Goal: Use online tool/utility: Utilize a website feature to perform a specific function

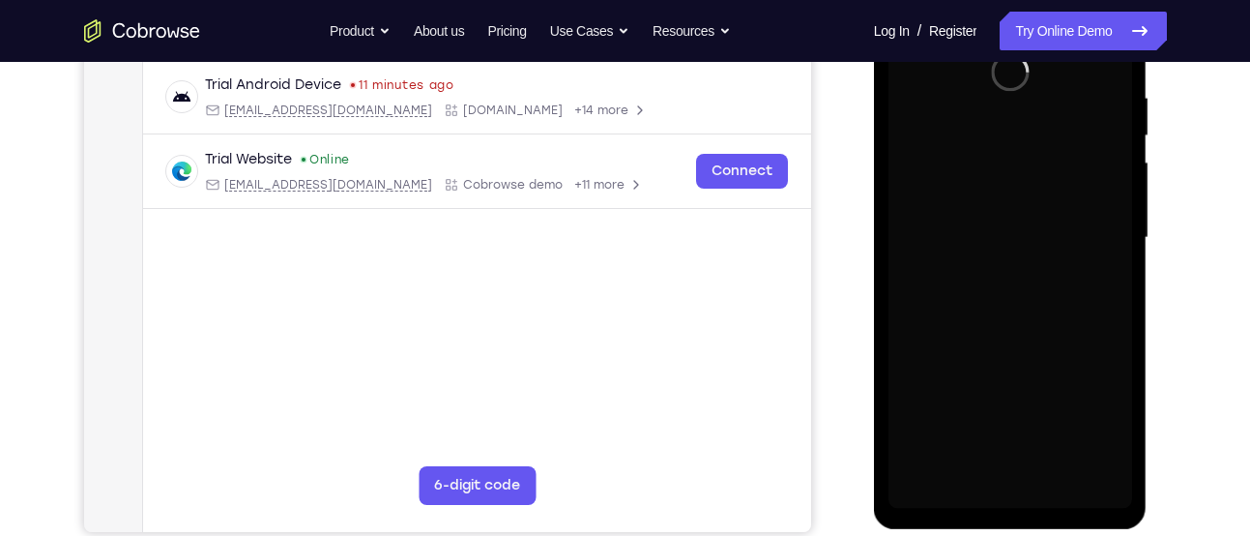
scroll to position [402, 0]
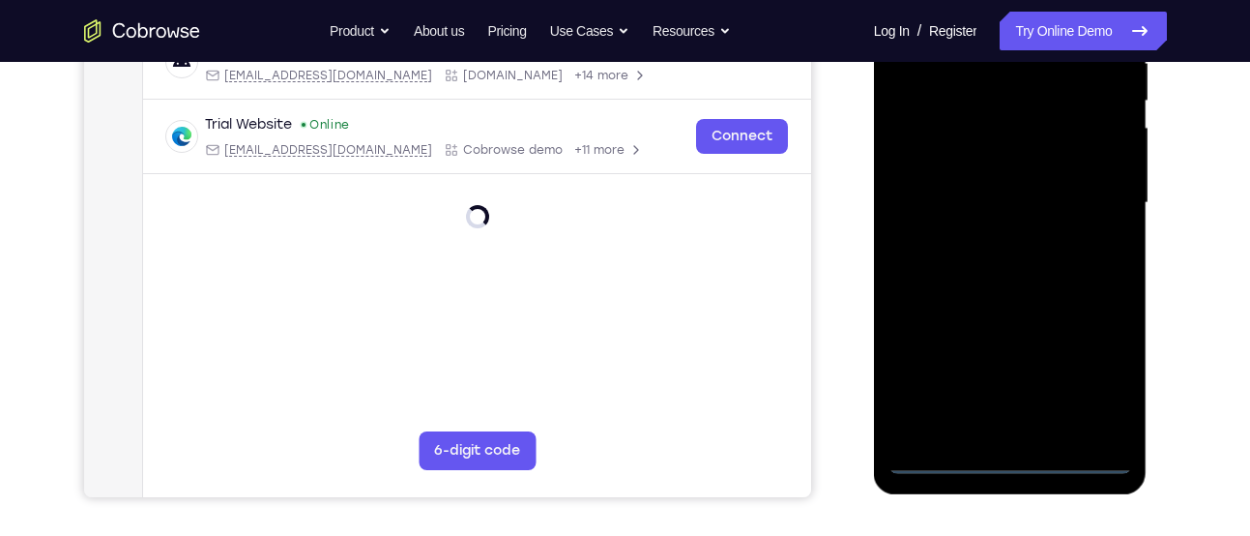
click at [1071, 460] on div at bounding box center [1011, 203] width 244 height 542
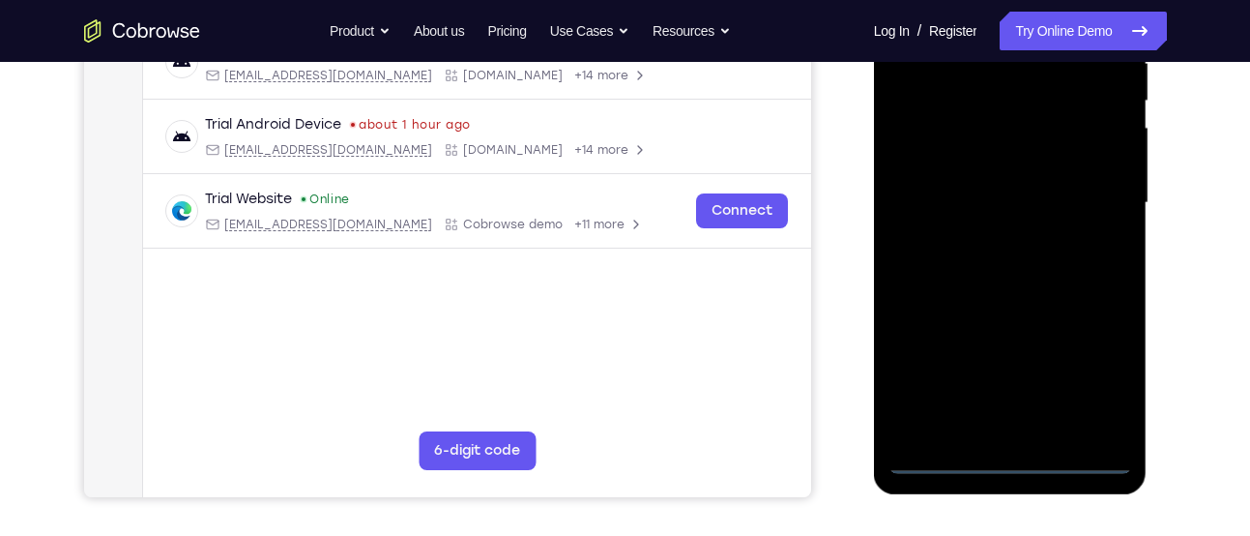
drag, startPoint x: 937, startPoint y: 245, endPoint x: 1134, endPoint y: 214, distance: 199.7
click at [1134, 214] on div at bounding box center [1011, 206] width 274 height 576
click at [947, 184] on div at bounding box center [1011, 203] width 244 height 542
click at [1086, 371] on div at bounding box center [1011, 203] width 244 height 542
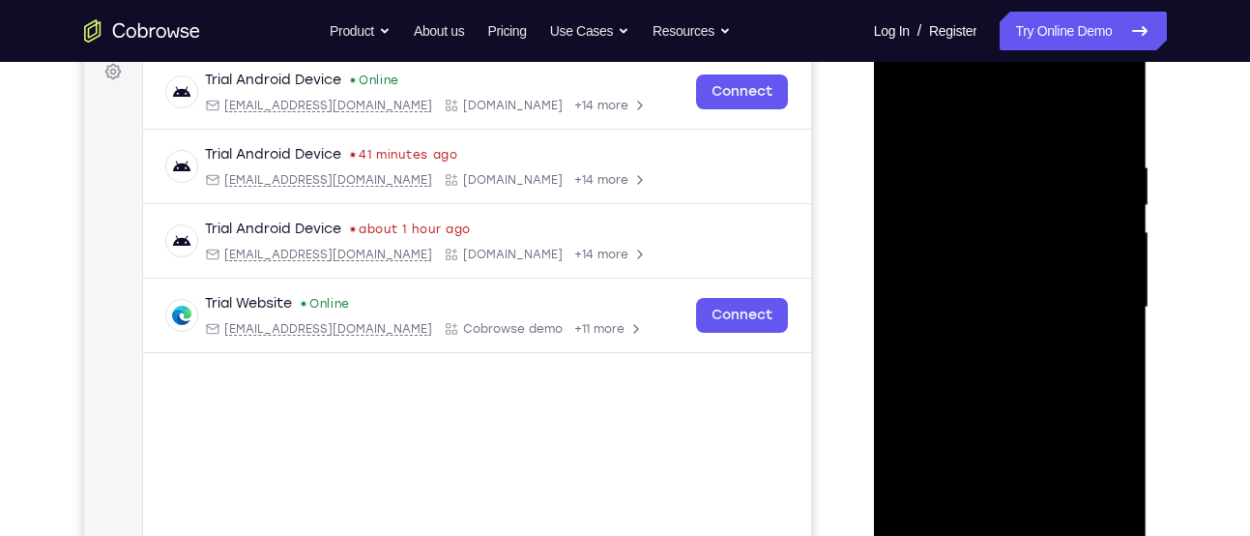
scroll to position [299, 0]
click at [985, 120] on div at bounding box center [1011, 307] width 244 height 542
click at [1093, 300] on div at bounding box center [1011, 307] width 244 height 542
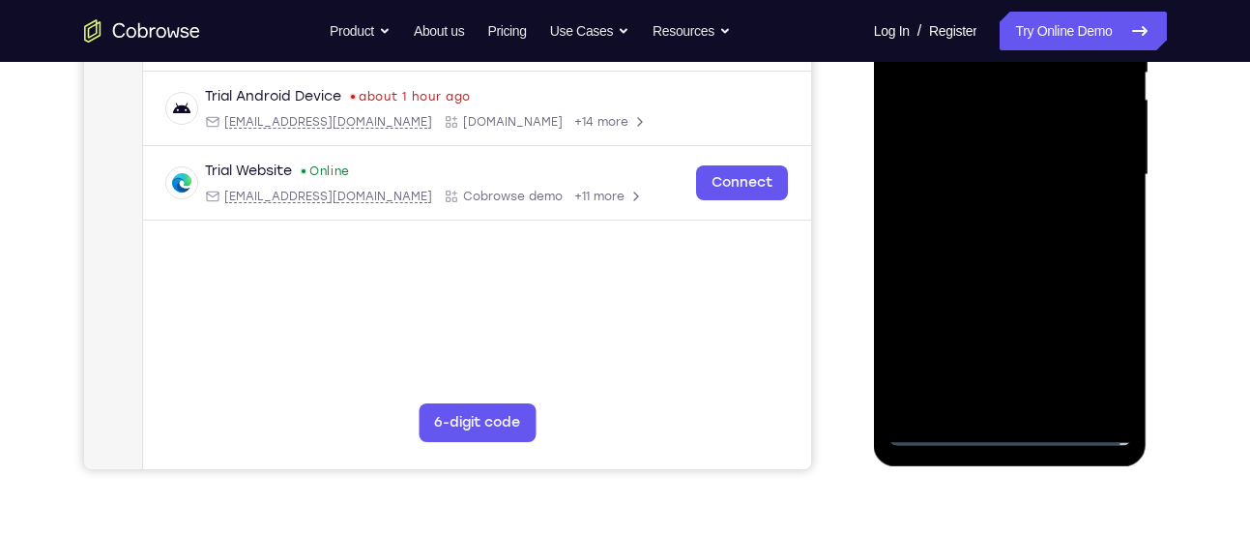
scroll to position [431, 0]
click at [987, 403] on div at bounding box center [1011, 174] width 244 height 542
click at [995, 264] on div at bounding box center [1011, 174] width 244 height 542
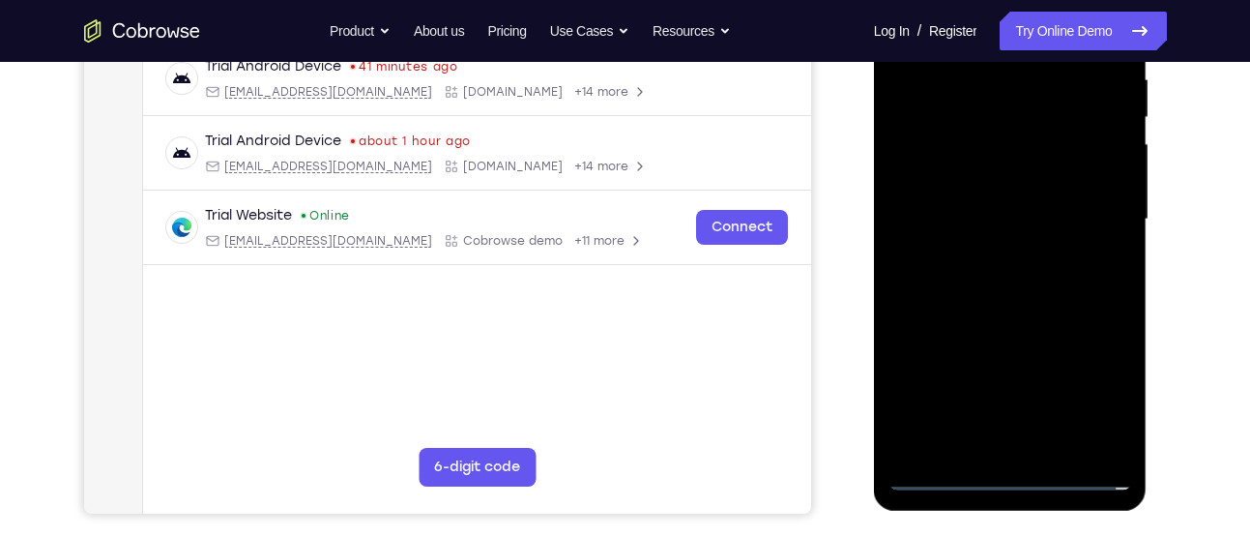
click at [979, 123] on div at bounding box center [1011, 220] width 244 height 542
click at [984, 161] on div at bounding box center [1011, 220] width 244 height 542
click at [1023, 330] on div at bounding box center [1011, 220] width 244 height 542
click at [1022, 447] on div at bounding box center [1011, 220] width 244 height 542
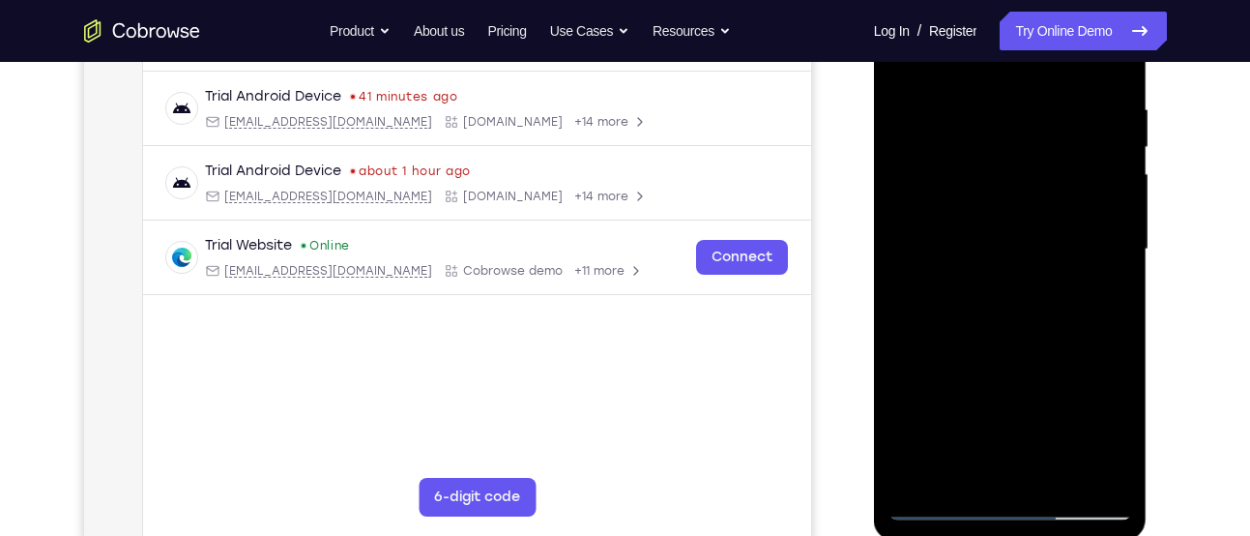
scroll to position [351, 0]
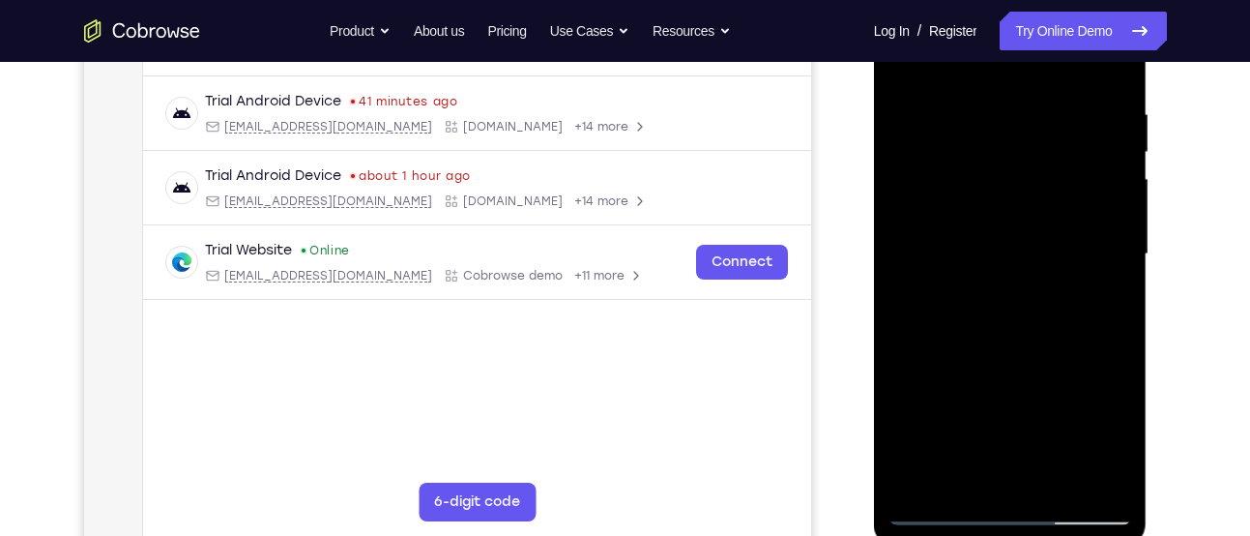
click at [1015, 324] on div at bounding box center [1011, 255] width 244 height 542
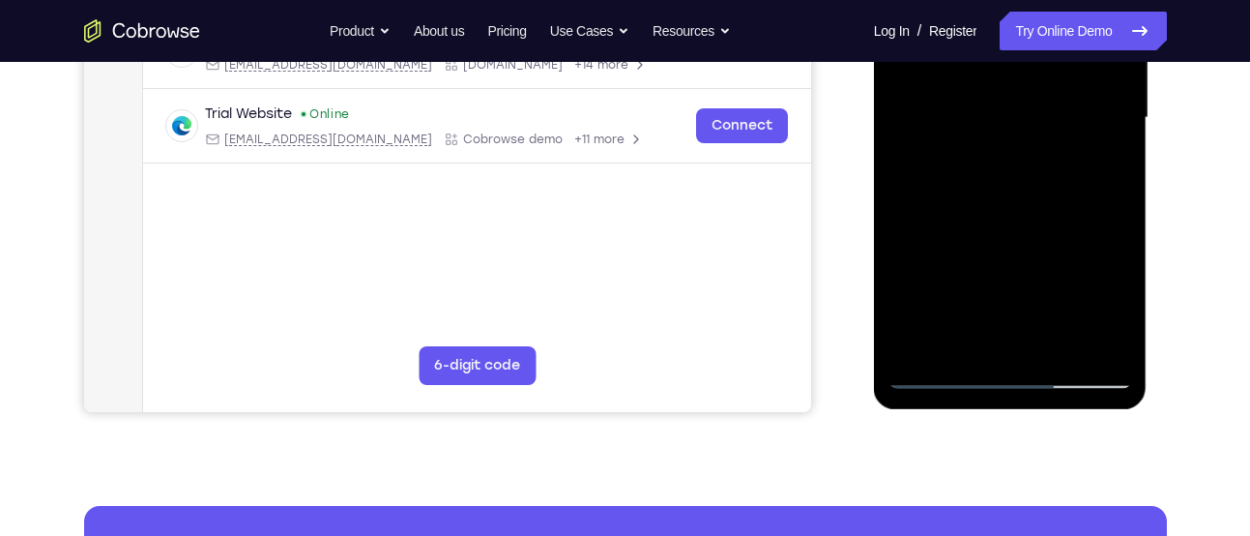
scroll to position [484, 0]
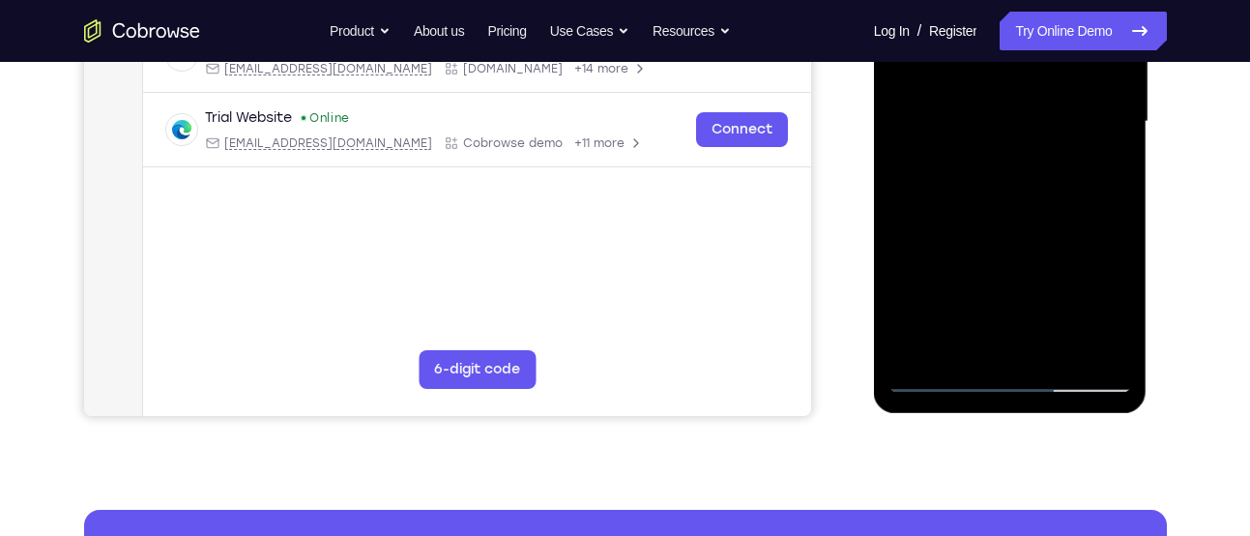
click at [1098, 355] on div at bounding box center [1011, 122] width 244 height 542
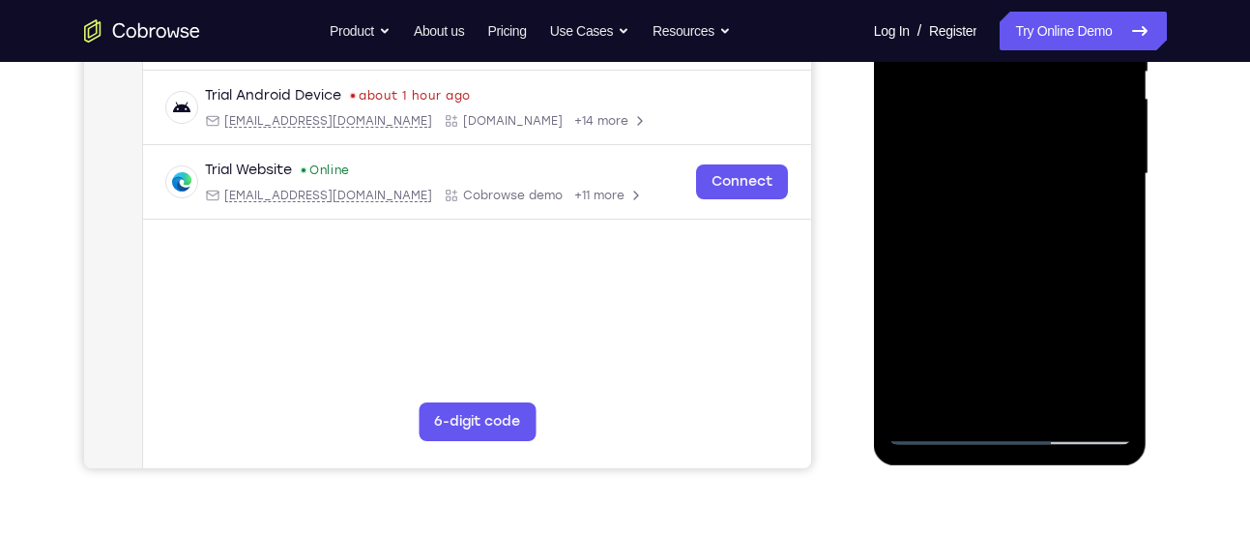
scroll to position [428, 0]
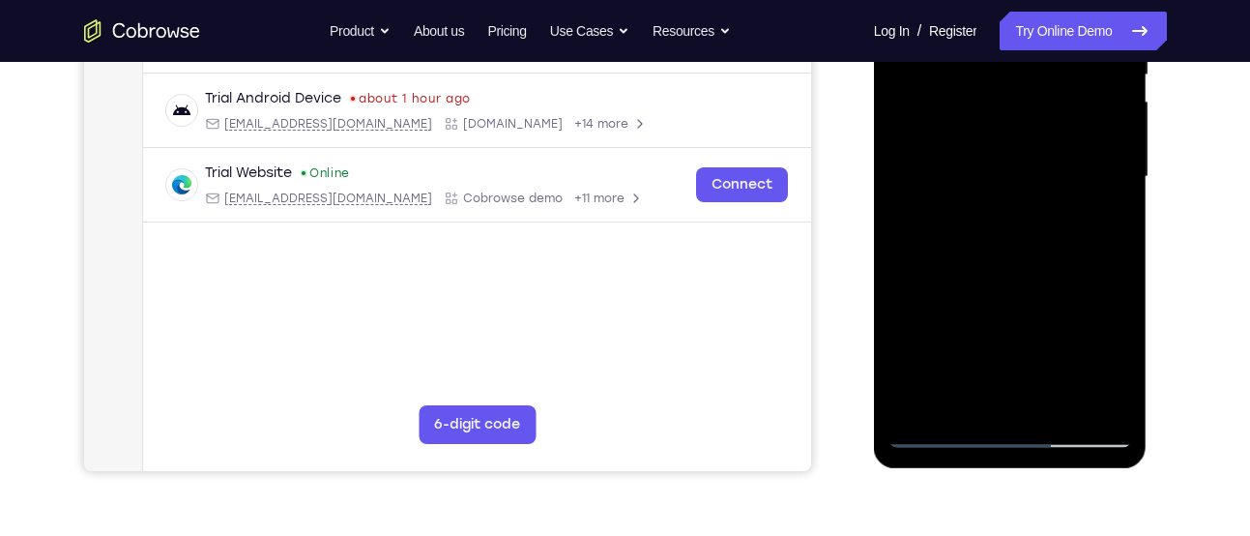
click at [1052, 418] on div at bounding box center [1011, 177] width 244 height 542
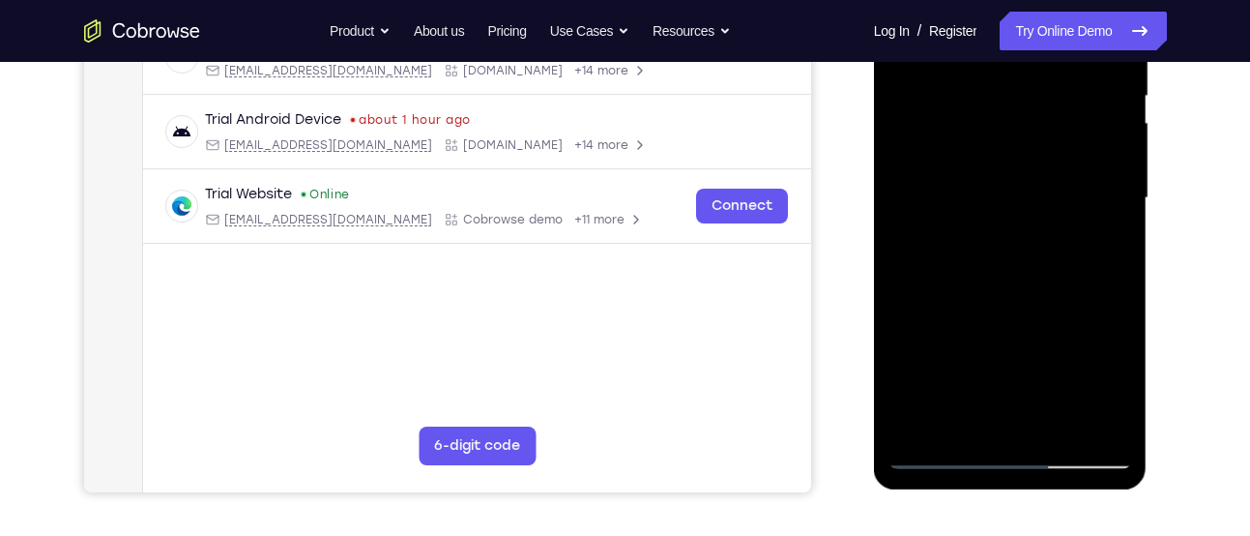
scroll to position [404, 0]
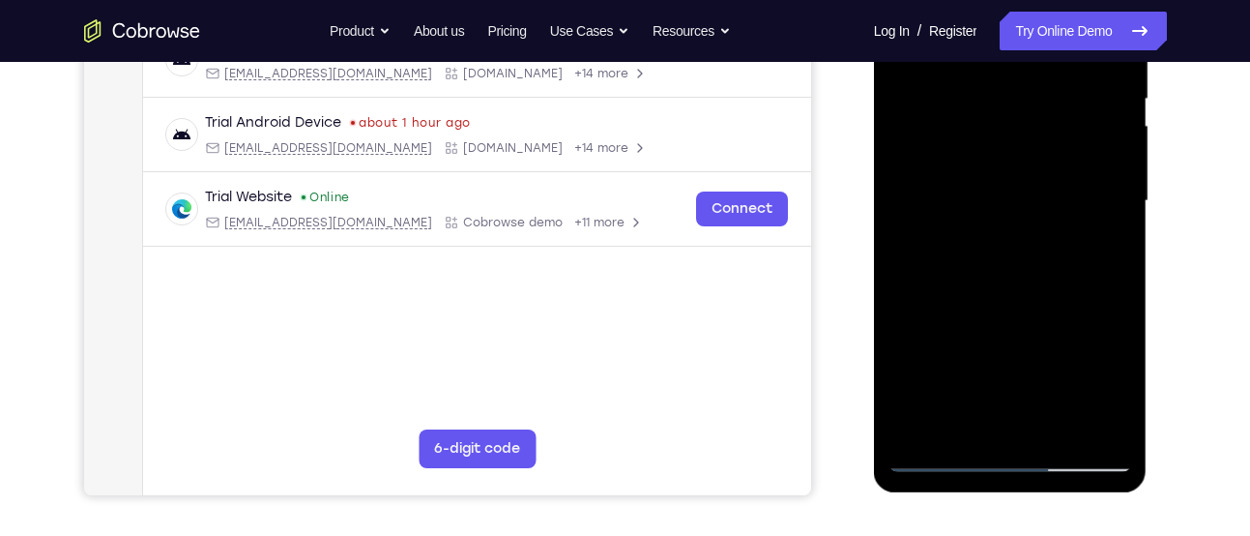
click at [1021, 305] on div at bounding box center [1011, 201] width 244 height 542
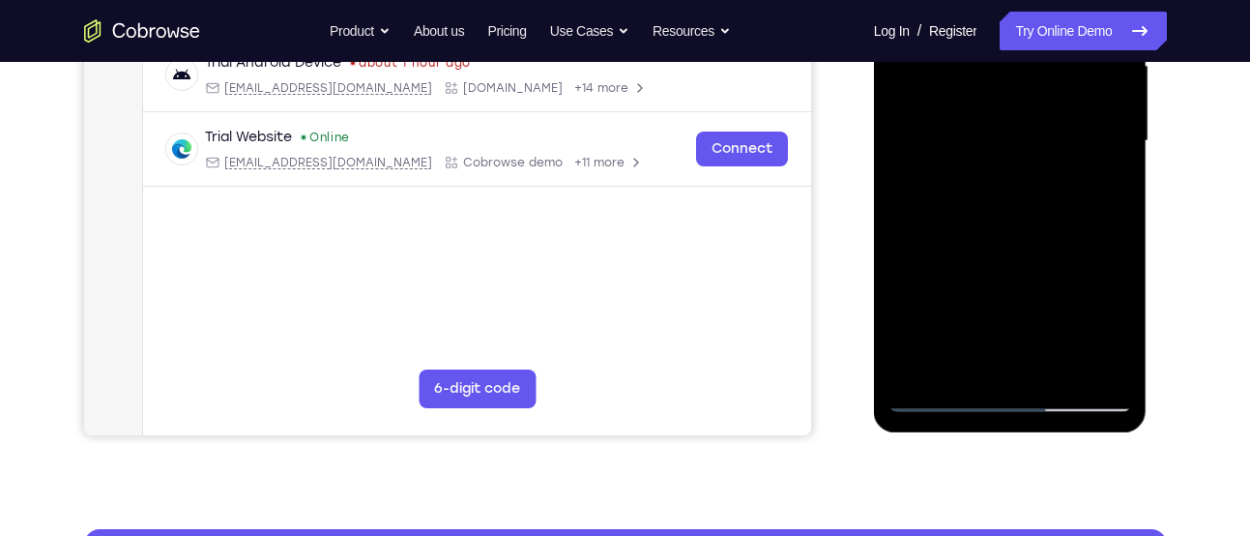
scroll to position [467, 0]
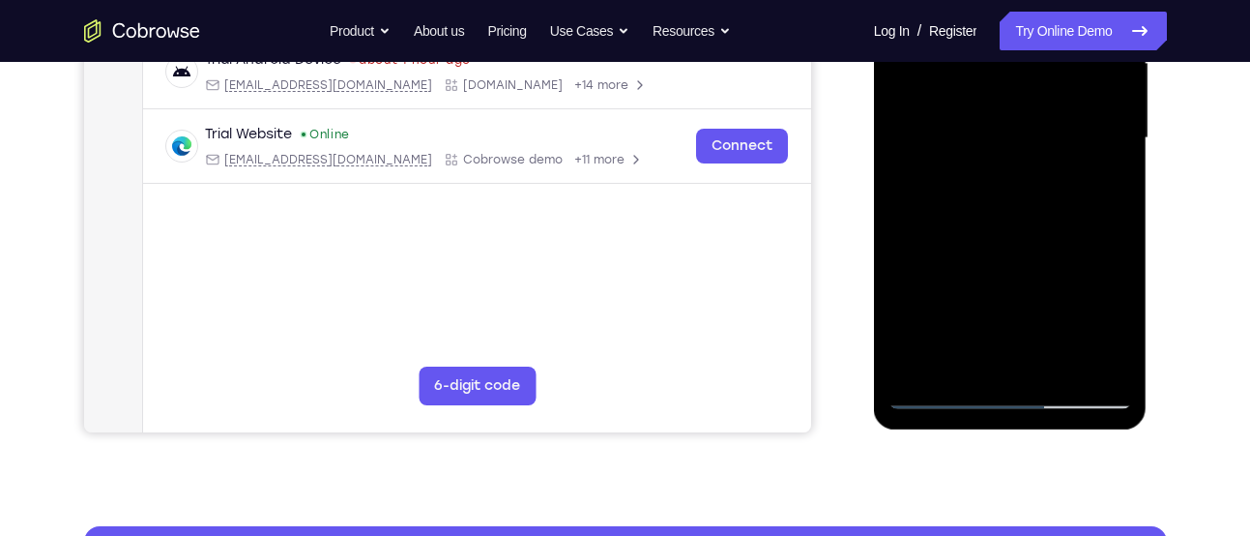
click at [940, 398] on div at bounding box center [1011, 139] width 244 height 542
click at [925, 370] on div at bounding box center [1011, 139] width 244 height 542
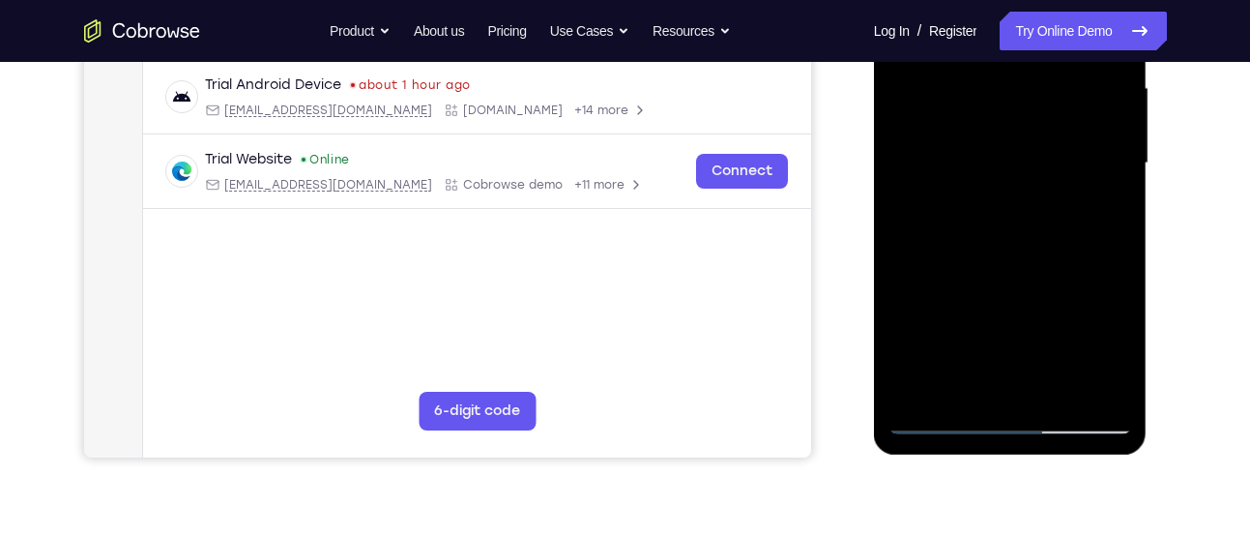
scroll to position [440, 0]
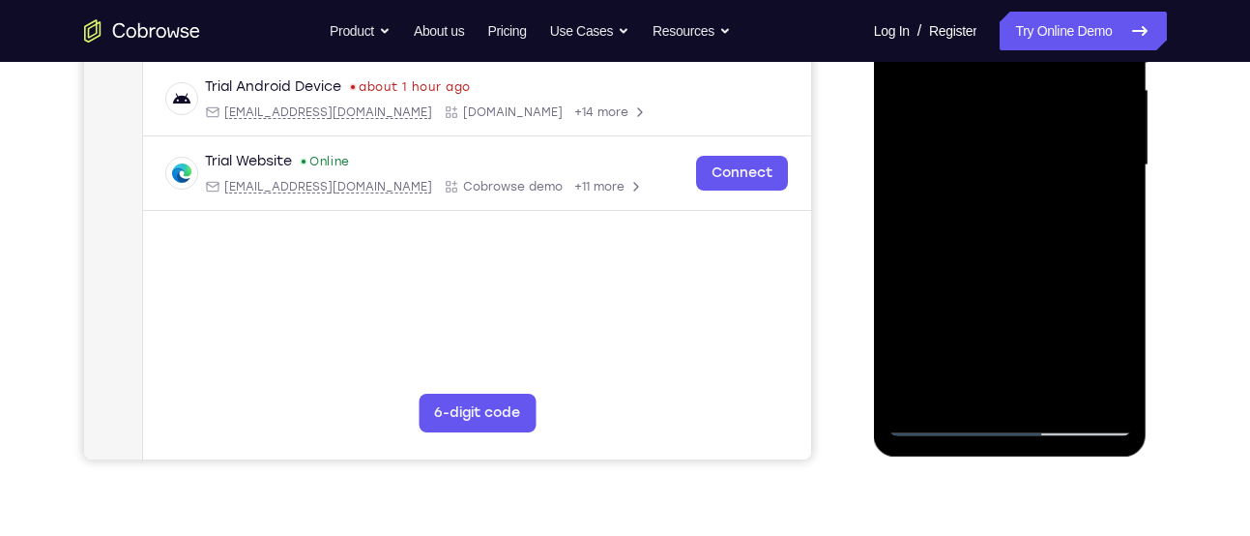
click at [965, 393] on div at bounding box center [1011, 166] width 244 height 542
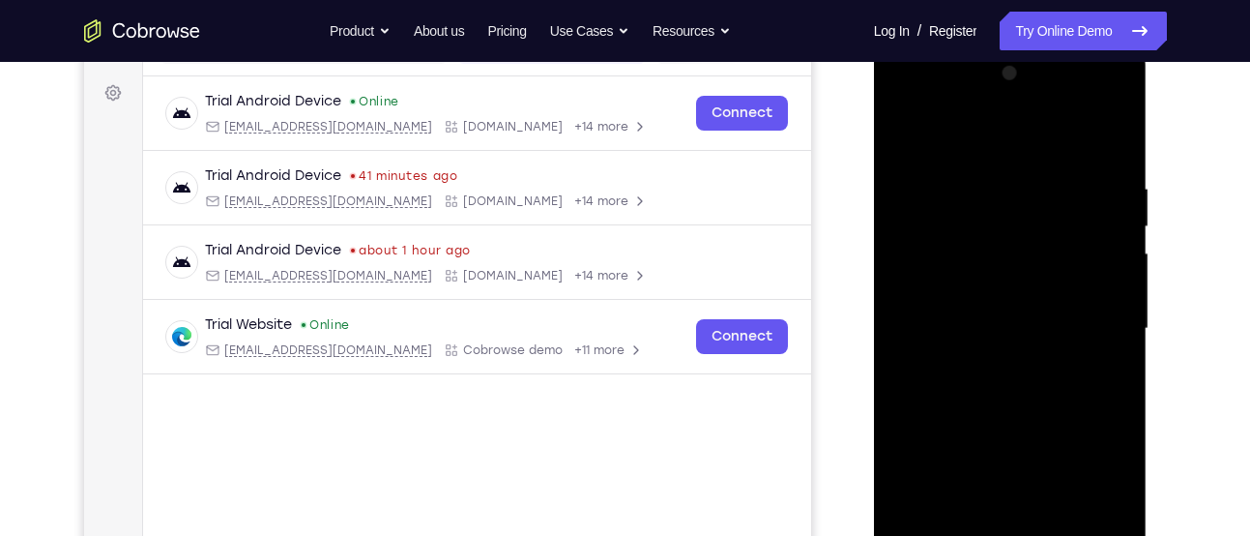
scroll to position [268, 0]
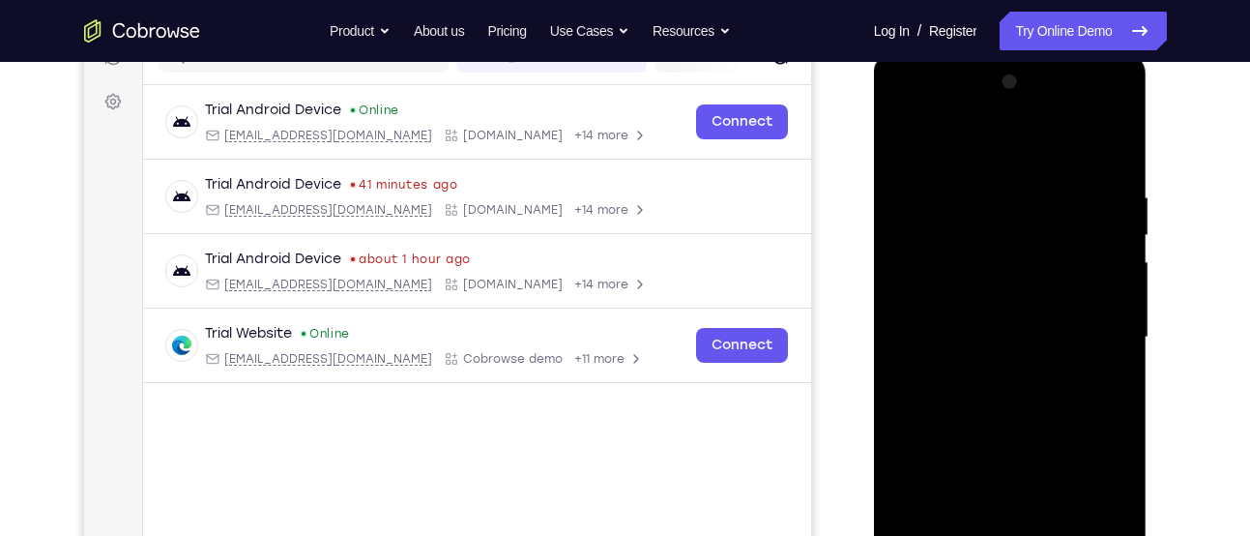
click at [984, 140] on div at bounding box center [1011, 338] width 244 height 542
click at [1107, 146] on div at bounding box center [1011, 338] width 244 height 542
click at [950, 206] on div at bounding box center [1011, 338] width 244 height 542
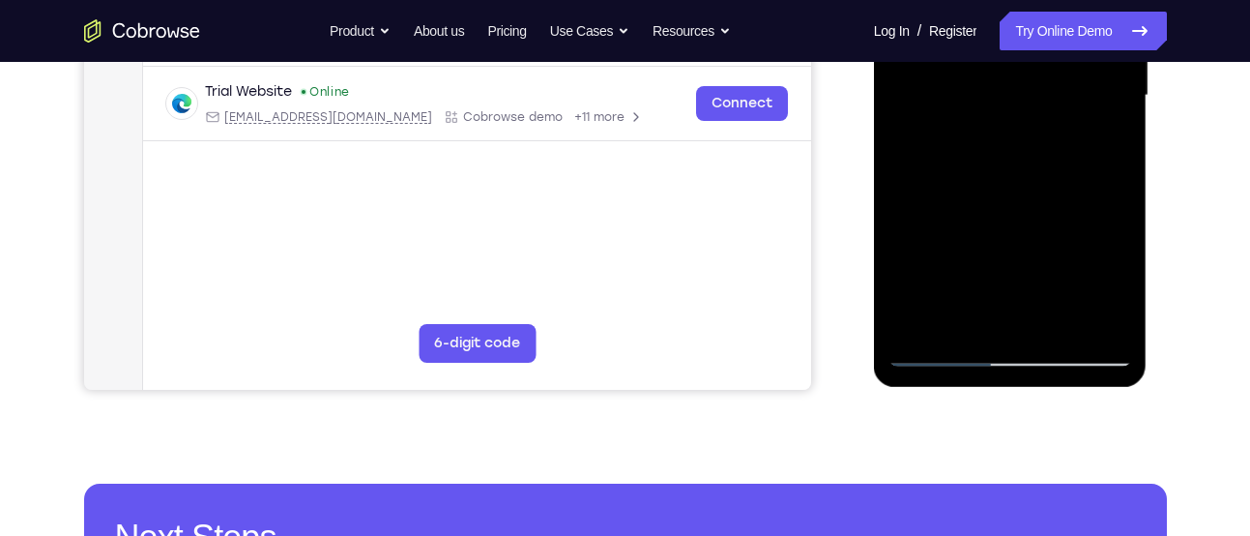
scroll to position [498, 0]
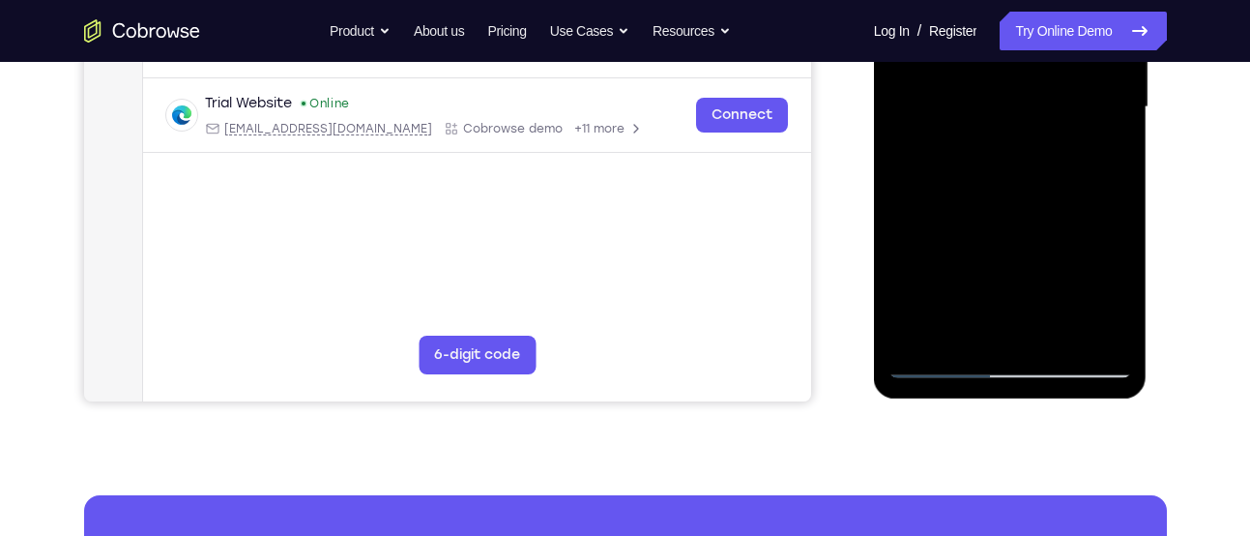
click at [1122, 310] on div at bounding box center [1011, 108] width 244 height 542
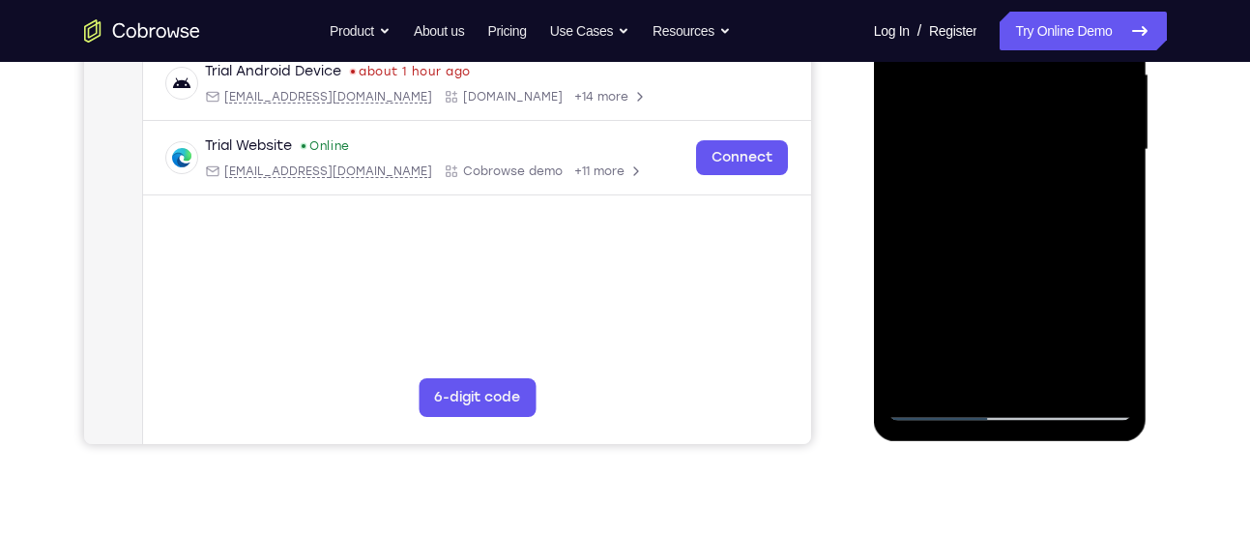
scroll to position [453, 0]
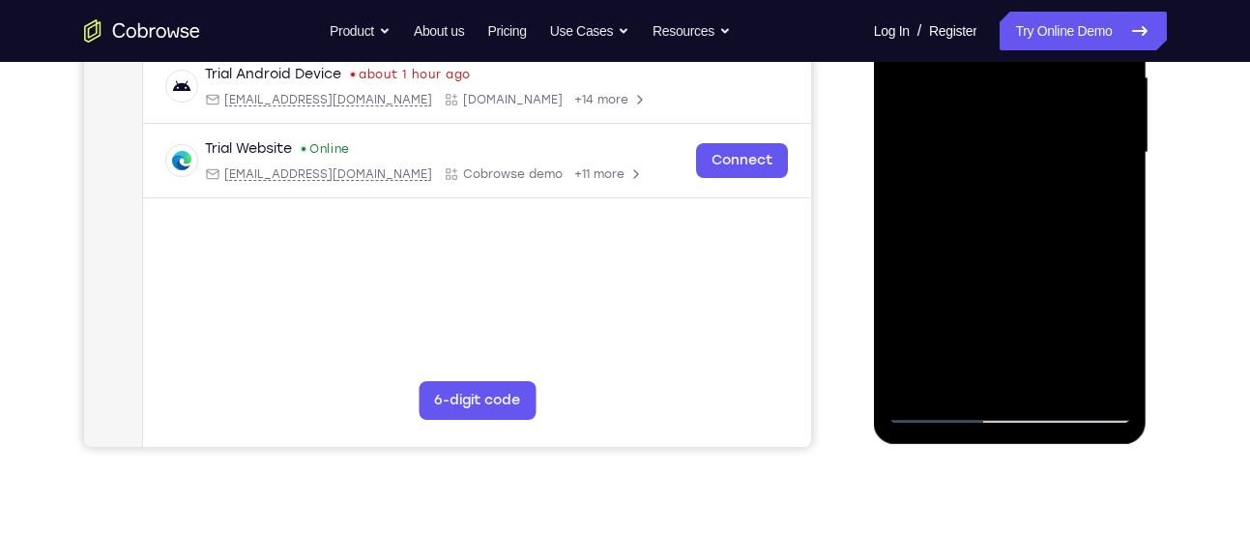
click at [946, 327] on div at bounding box center [1011, 153] width 244 height 542
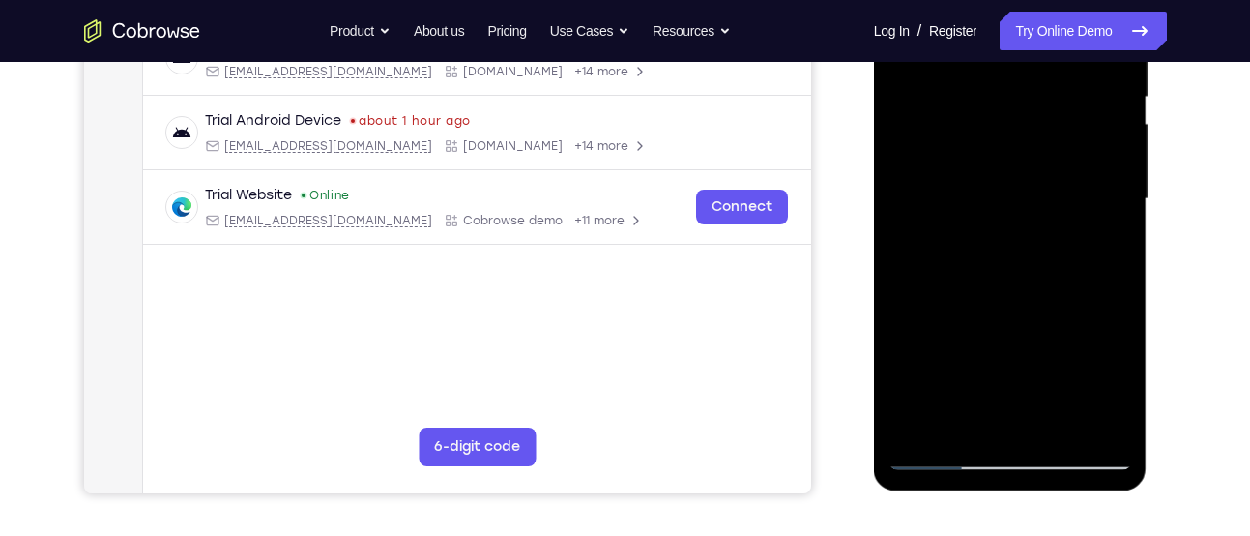
scroll to position [404, 0]
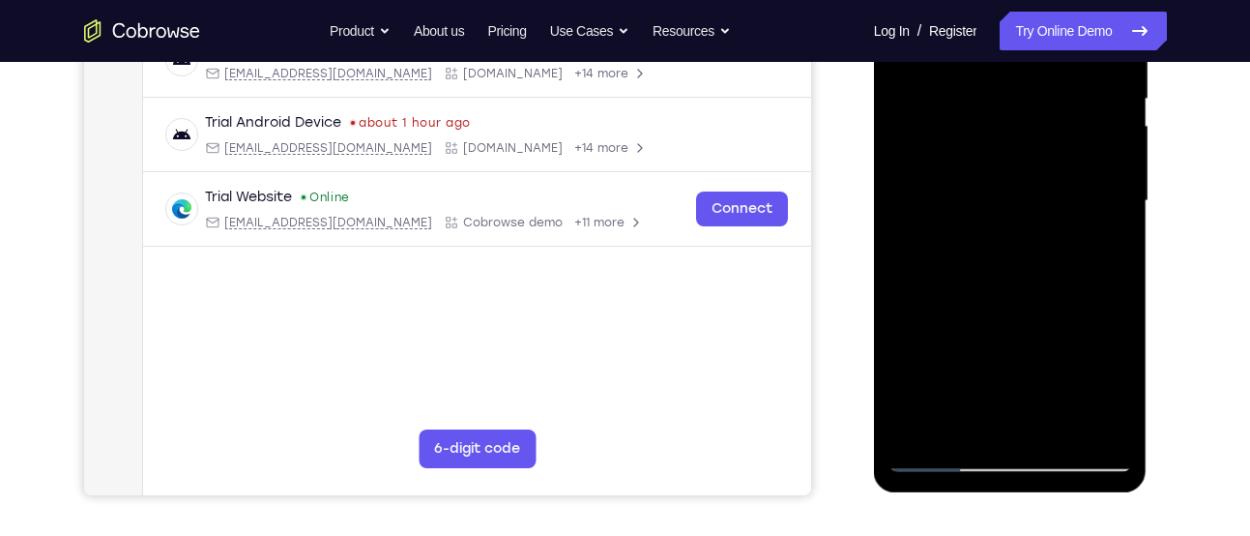
click at [931, 455] on div at bounding box center [1011, 201] width 244 height 542
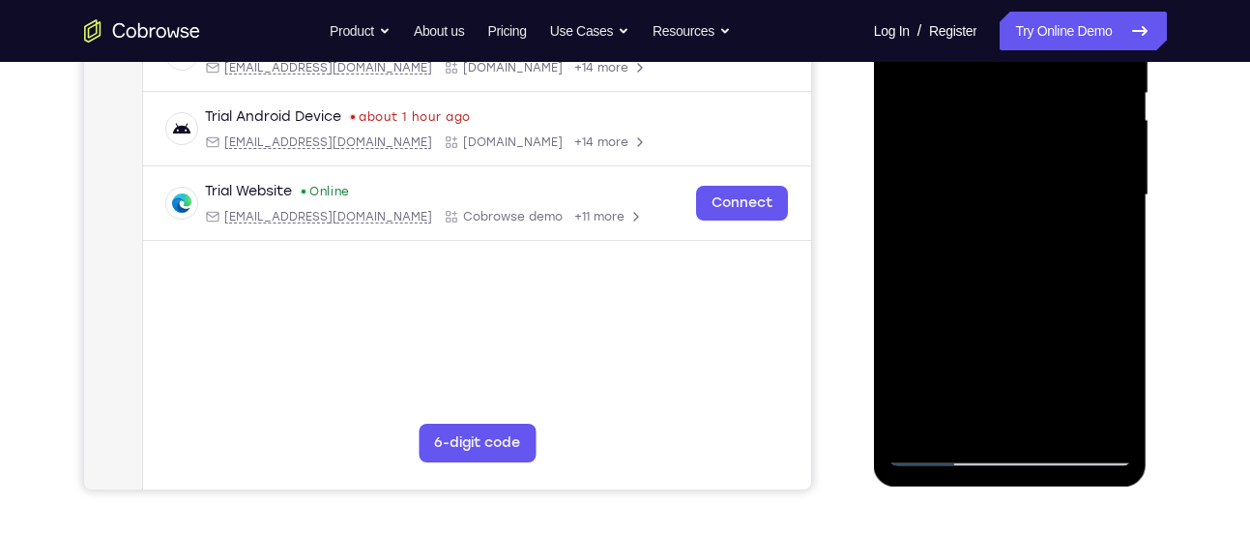
scroll to position [411, 0]
click at [915, 426] on div at bounding box center [1011, 195] width 244 height 542
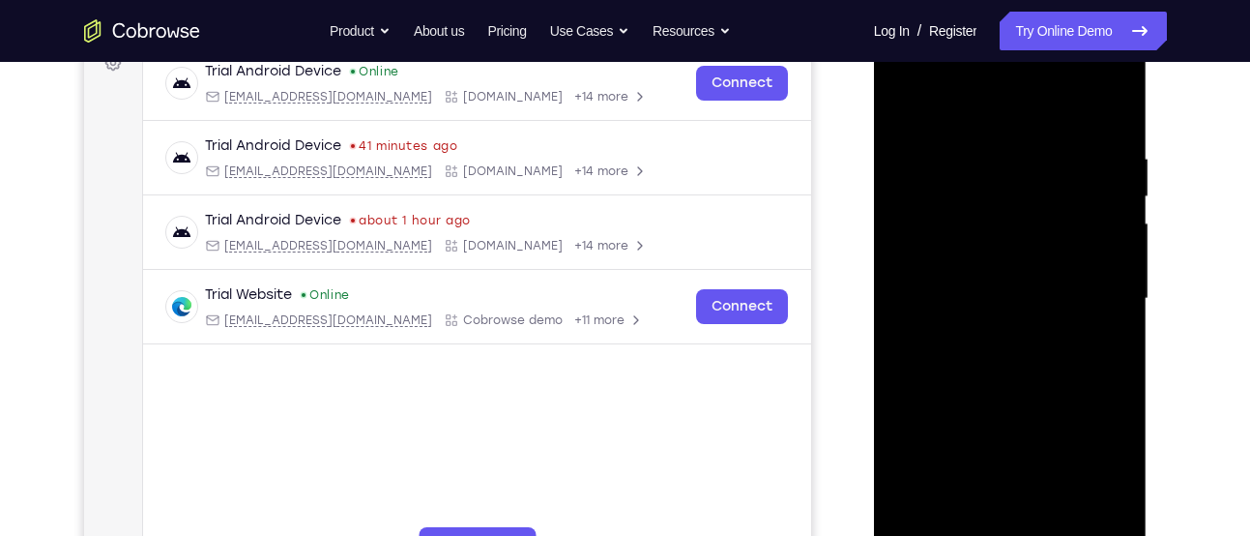
scroll to position [305, 0]
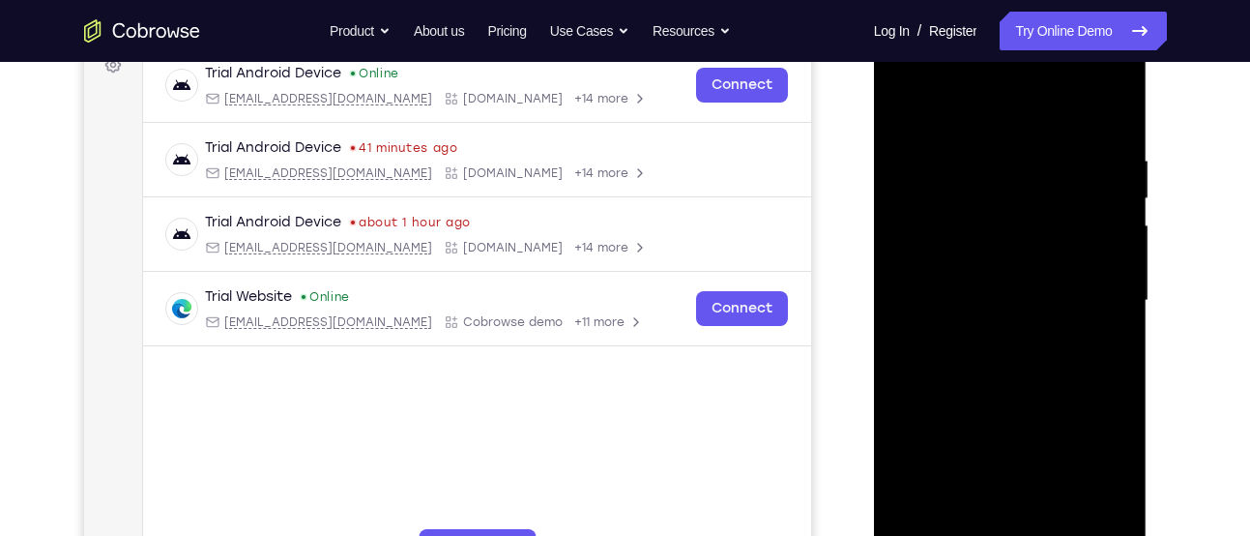
click at [983, 145] on div at bounding box center [1011, 301] width 244 height 542
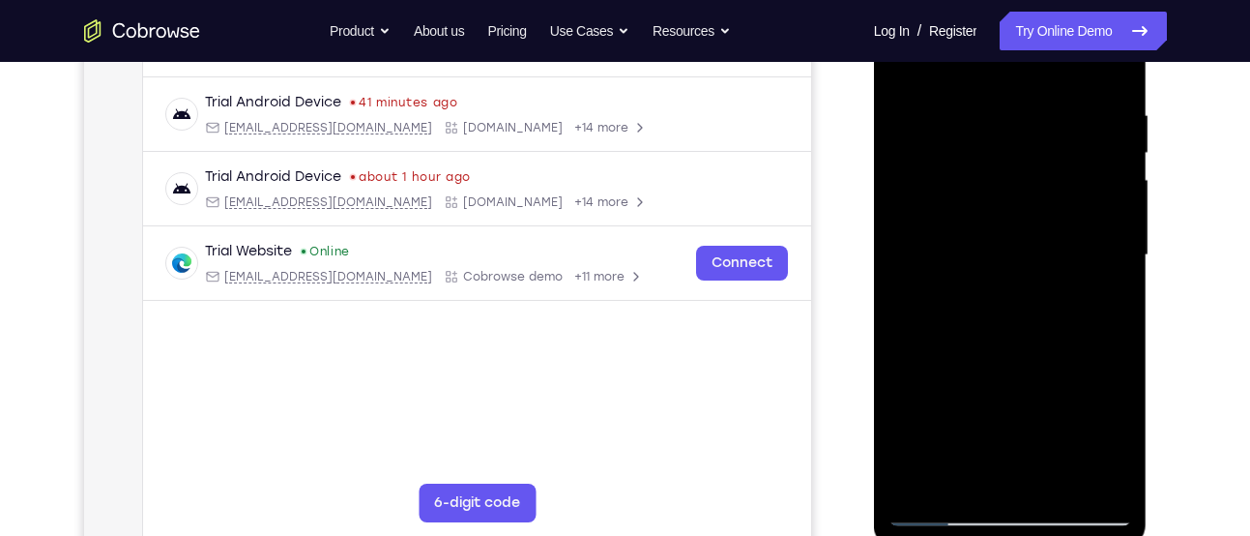
scroll to position [351, 0]
click at [1096, 186] on div at bounding box center [1011, 255] width 244 height 542
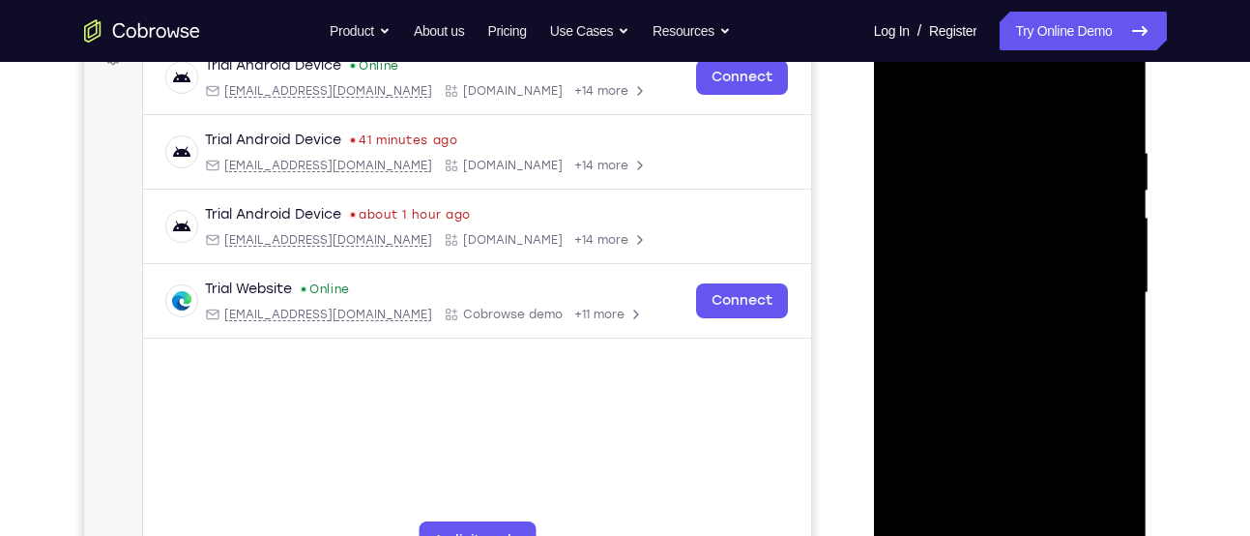
click at [1107, 110] on div at bounding box center [1011, 293] width 244 height 542
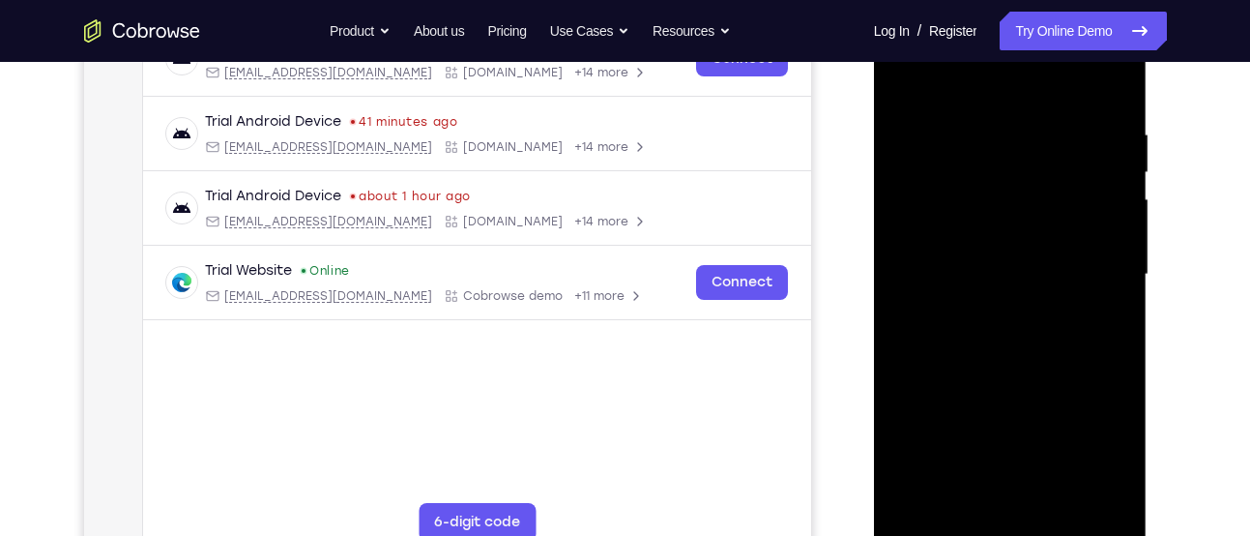
scroll to position [336, 0]
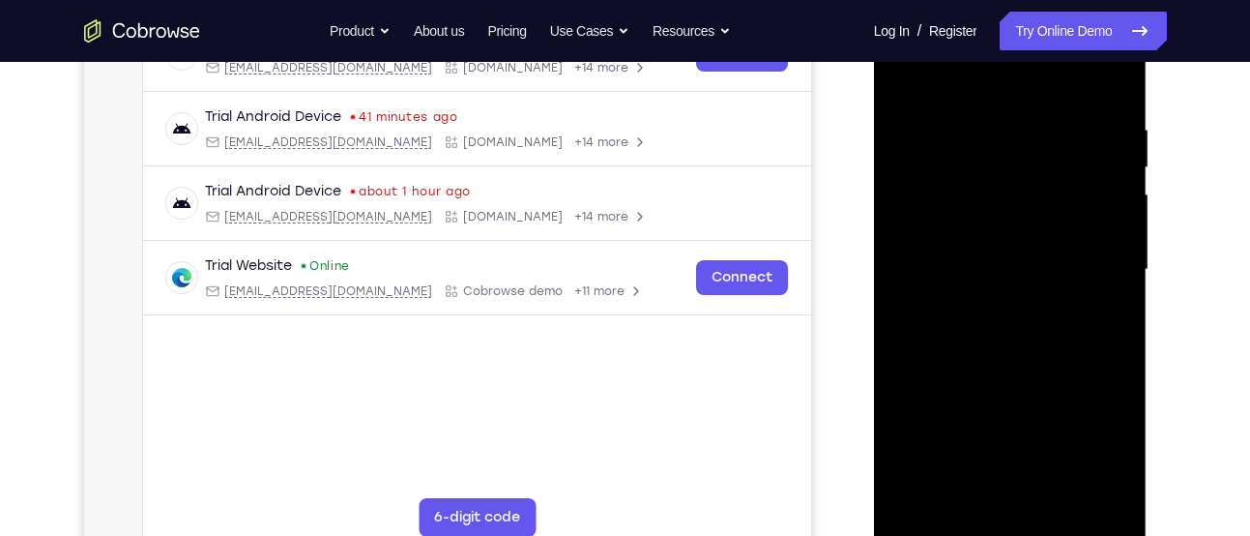
click at [1032, 104] on div at bounding box center [1011, 270] width 244 height 542
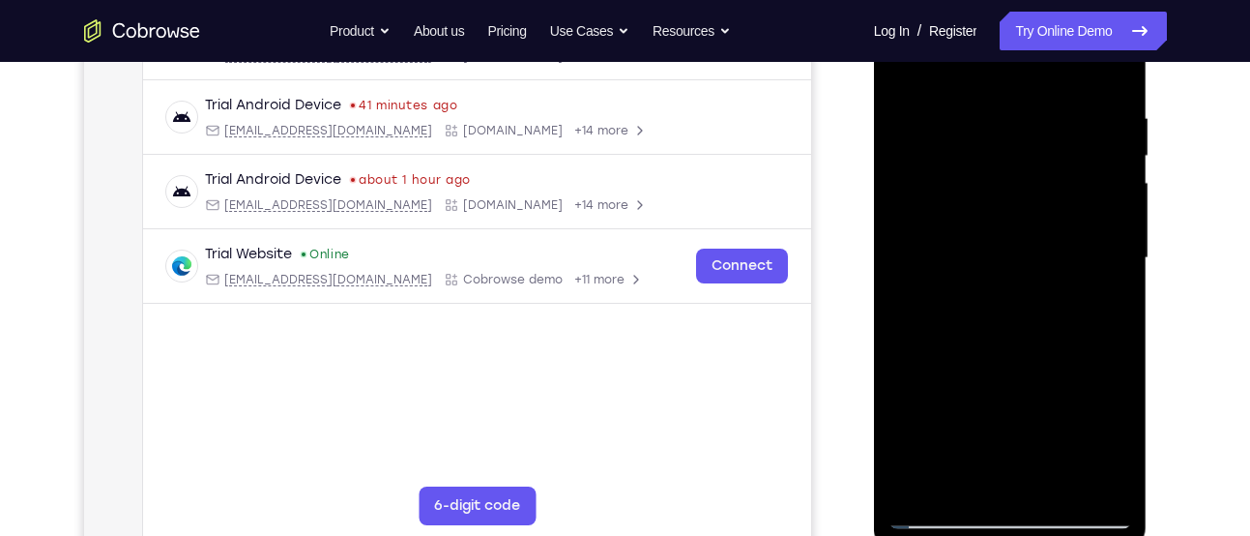
scroll to position [351, 0]
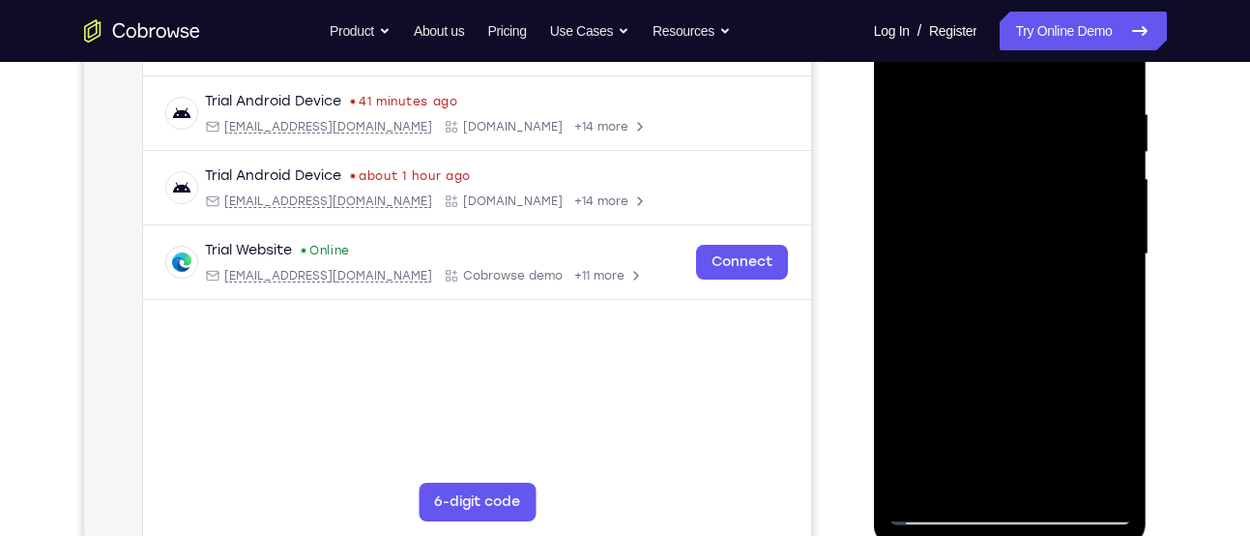
click at [1099, 215] on div at bounding box center [1011, 255] width 244 height 542
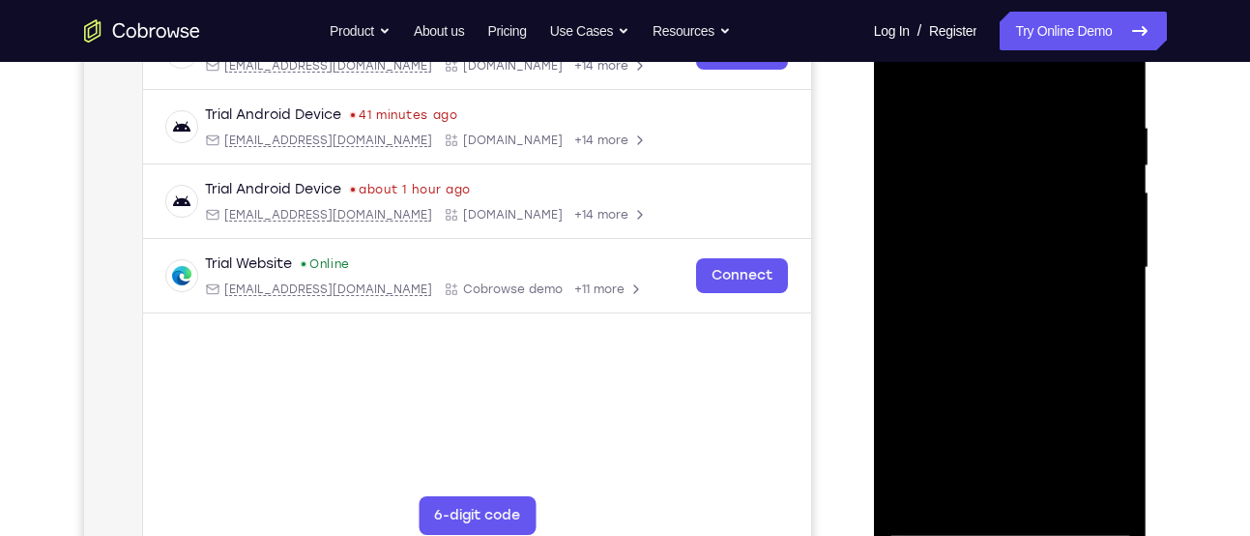
scroll to position [338, 0]
click at [1102, 203] on div at bounding box center [1011, 267] width 244 height 542
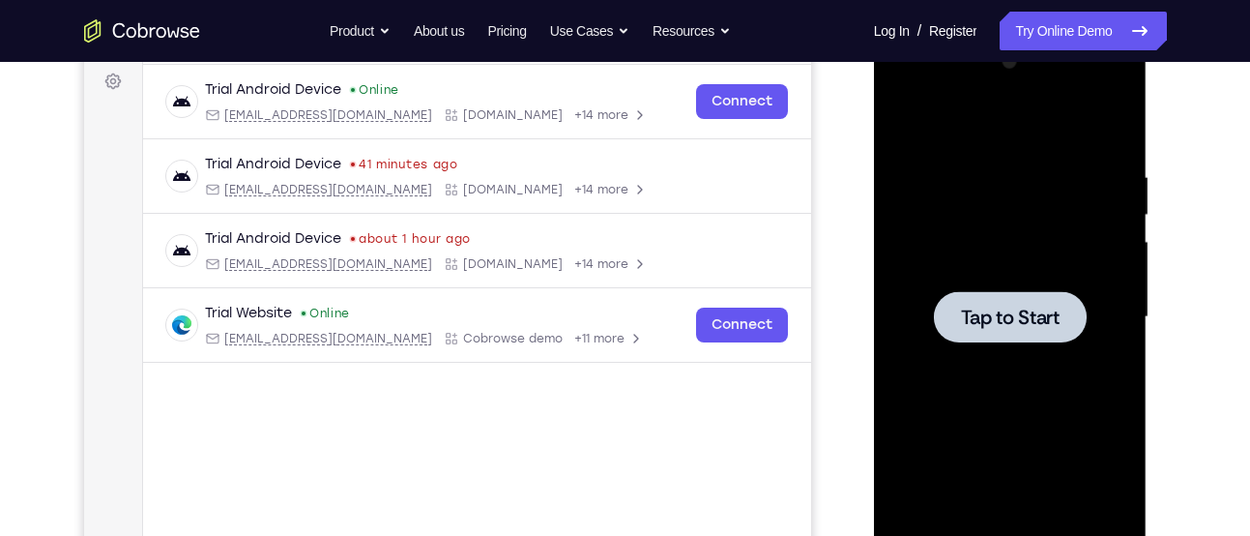
scroll to position [279, 0]
